Goal: Navigation & Orientation: Find specific page/section

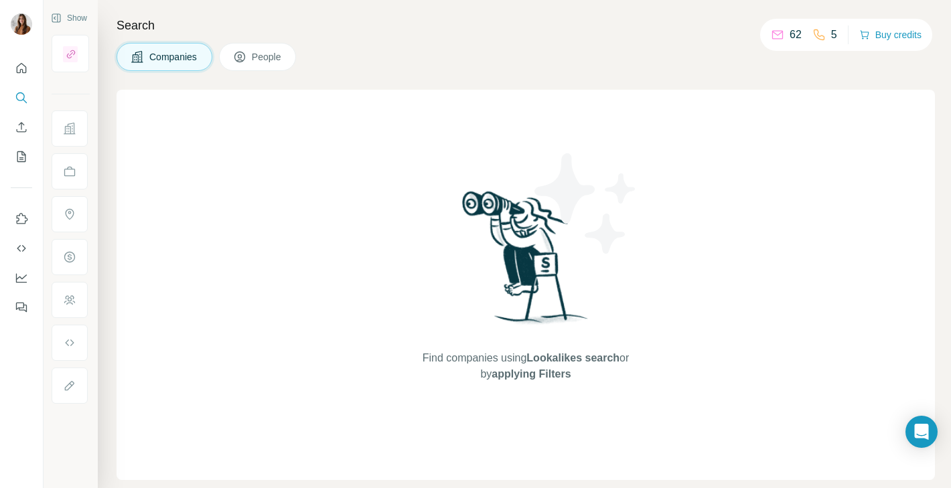
click at [245, 64] on button "People" at bounding box center [258, 57] width 78 height 28
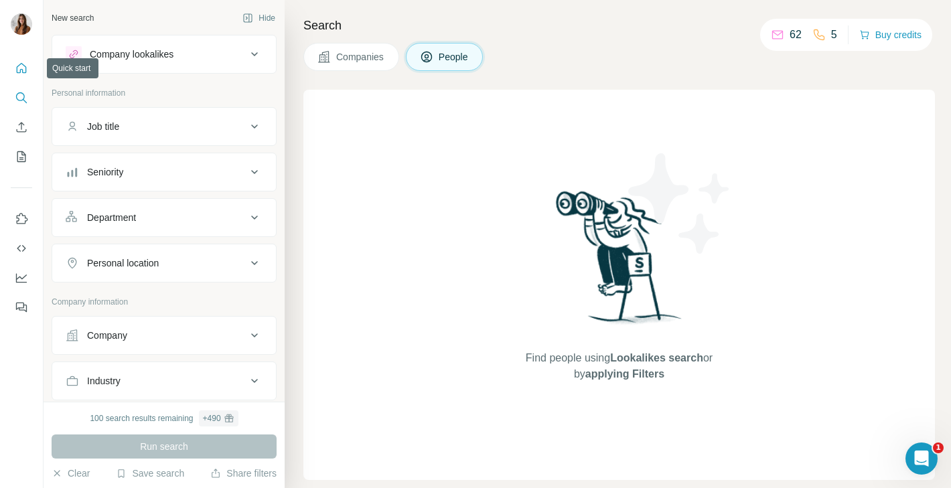
click at [27, 68] on icon "Quick start" at bounding box center [21, 68] width 13 height 13
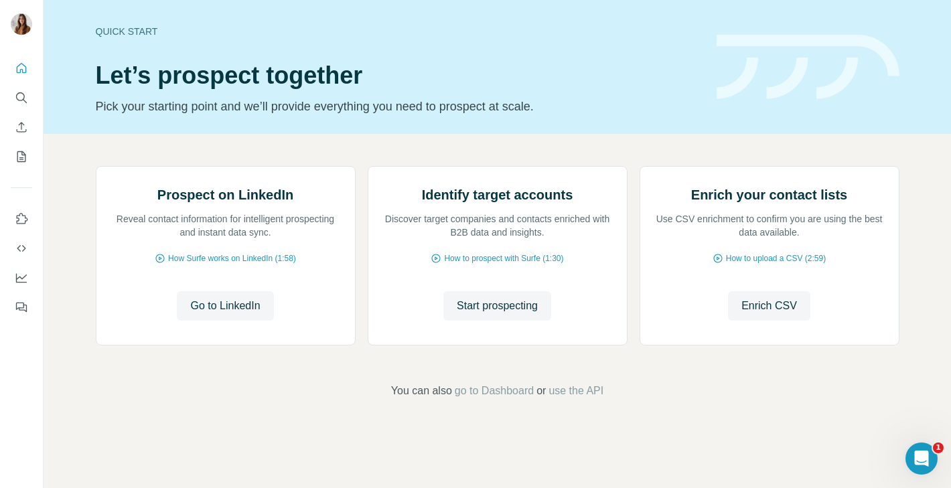
click at [606, 33] on div "Quick start" at bounding box center [398, 31] width 605 height 13
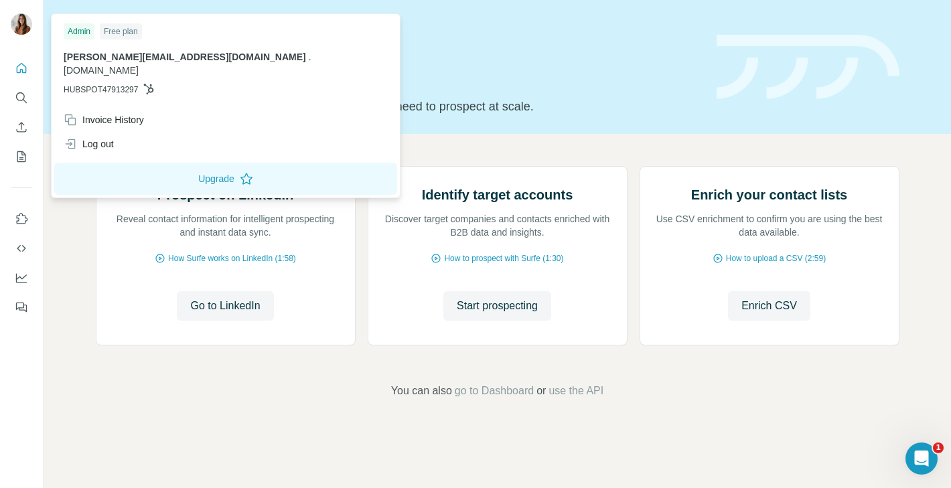
click at [25, 24] on img at bounding box center [21, 23] width 21 height 21
click at [111, 62] on span "[PERSON_NAME][EMAIL_ADDRESS][DOMAIN_NAME]" at bounding box center [185, 57] width 242 height 11
click at [103, 113] on div "Invoice History" at bounding box center [104, 119] width 80 height 13
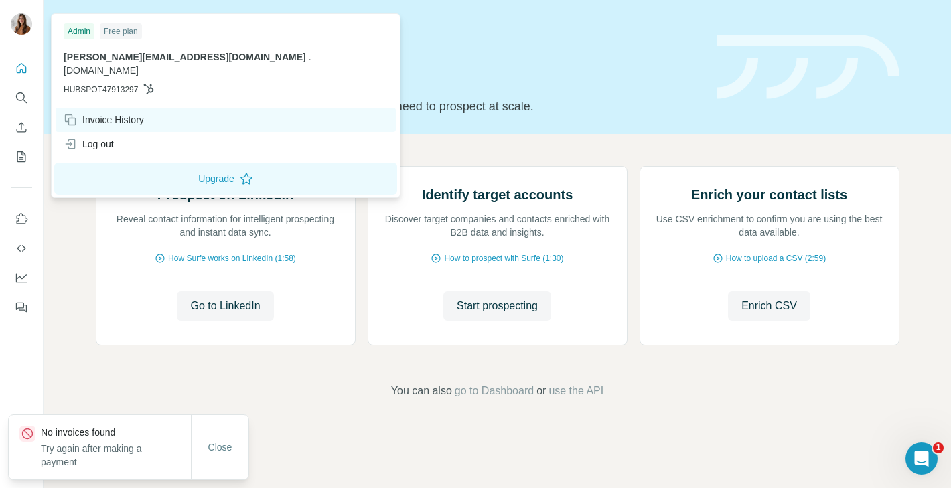
click at [103, 113] on div "Invoice History" at bounding box center [104, 119] width 80 height 13
click at [25, 25] on img at bounding box center [21, 23] width 21 height 21
click at [80, 27] on div "Admin" at bounding box center [79, 31] width 31 height 16
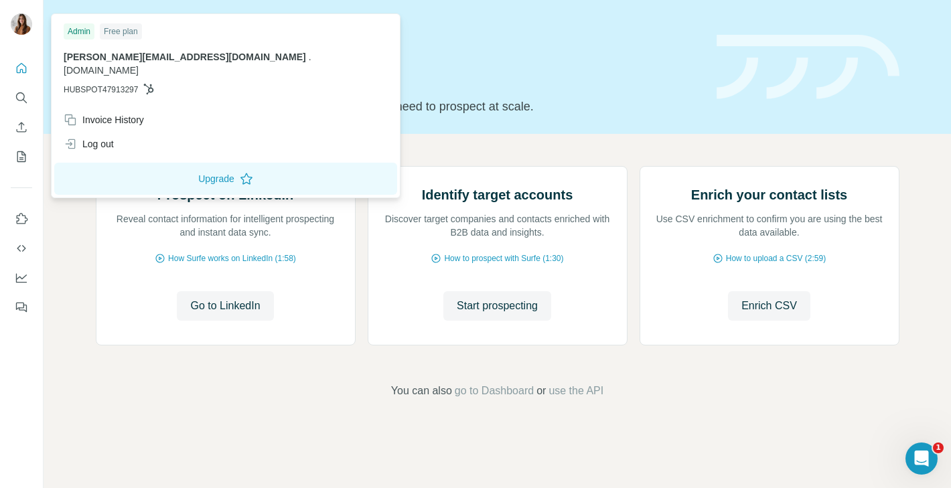
click at [139, 65] on span "[DOMAIN_NAME]" at bounding box center [101, 70] width 75 height 11
click at [202, 56] on span "[PERSON_NAME][EMAIL_ADDRESS][DOMAIN_NAME]" at bounding box center [185, 57] width 242 height 11
click at [326, 84] on p "HUBSPOT47913297" at bounding box center [226, 90] width 324 height 12
click at [459, 58] on div "Quick start Let’s prospect together Pick your starting point and we’ll provide …" at bounding box center [398, 67] width 605 height 98
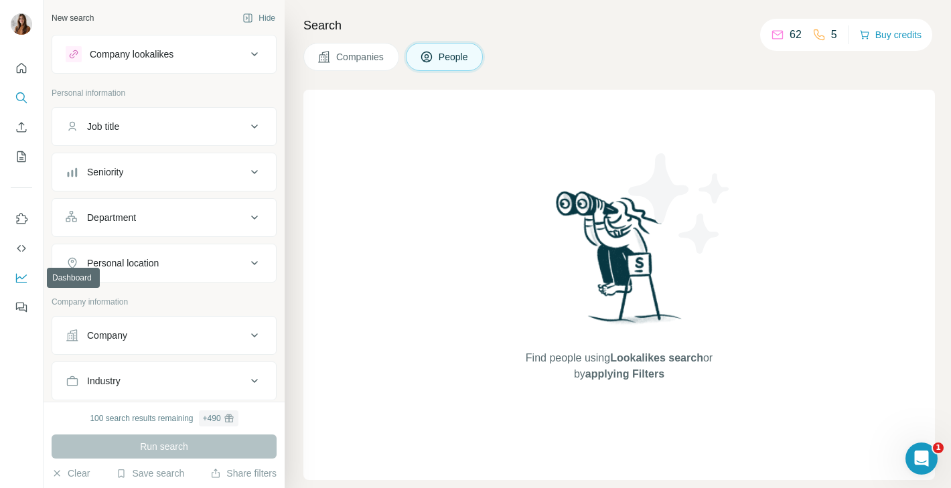
click at [24, 282] on icon "Dashboard" at bounding box center [21, 278] width 11 height 9
